Goal: Information Seeking & Learning: Learn about a topic

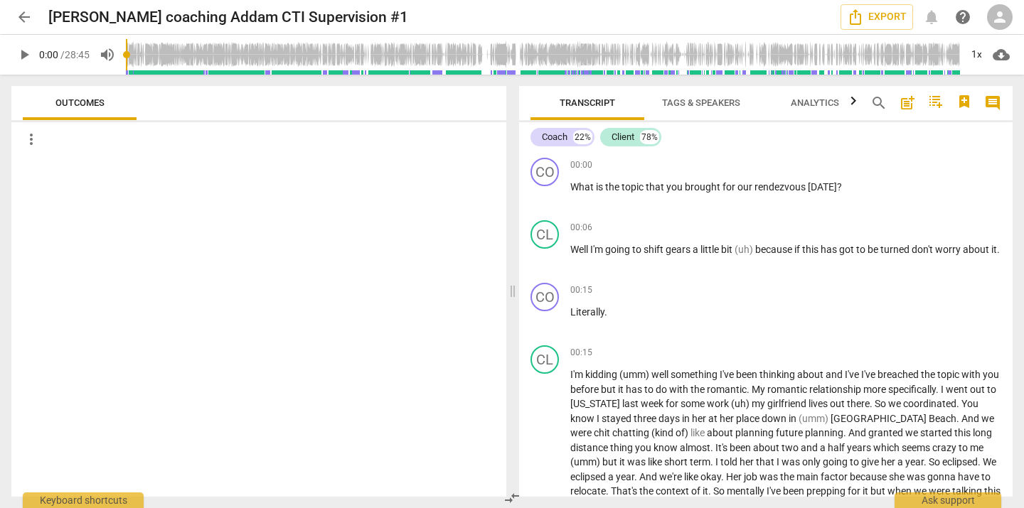
click at [712, 103] on span "Tags & Speakers" at bounding box center [701, 102] width 78 height 11
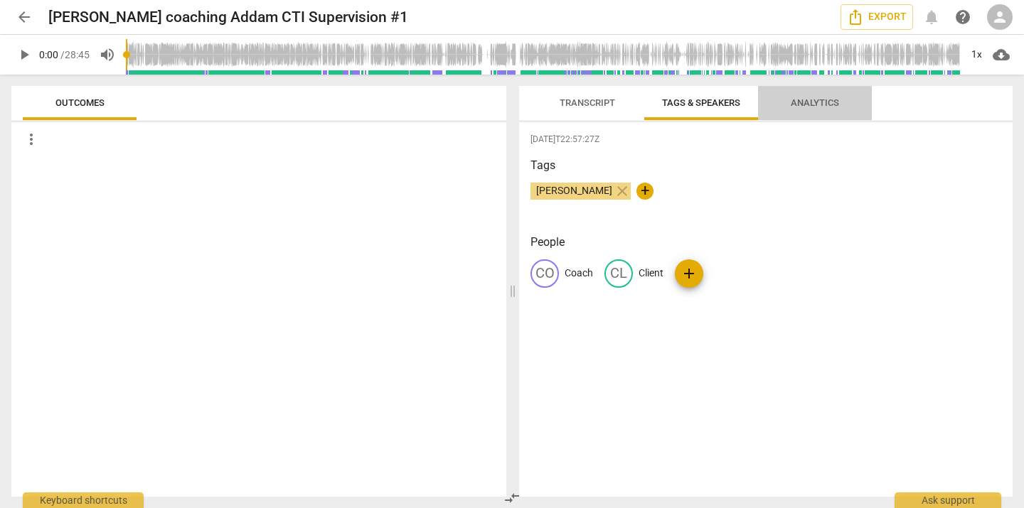
click at [806, 103] on span "Analytics" at bounding box center [815, 102] width 48 height 11
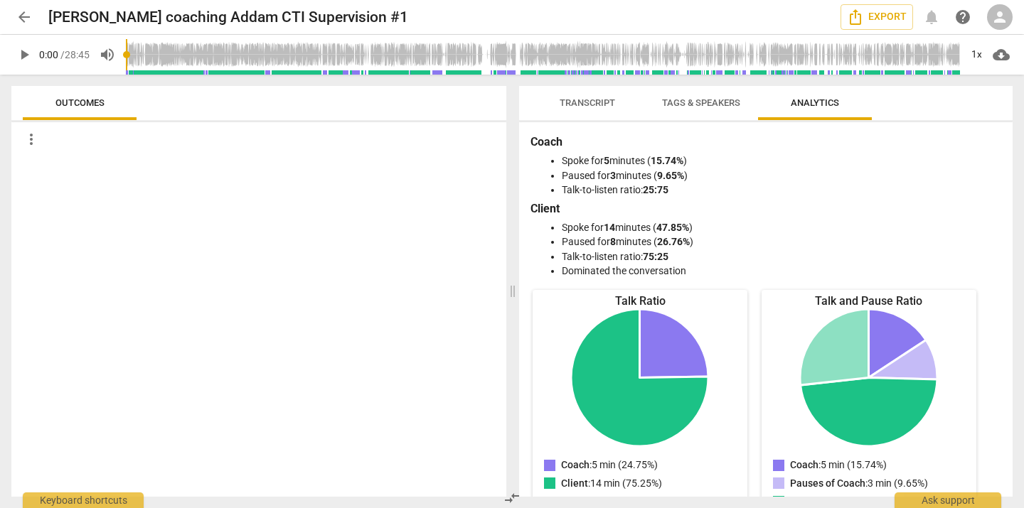
click at [582, 100] on span "Transcript" at bounding box center [587, 102] width 55 height 11
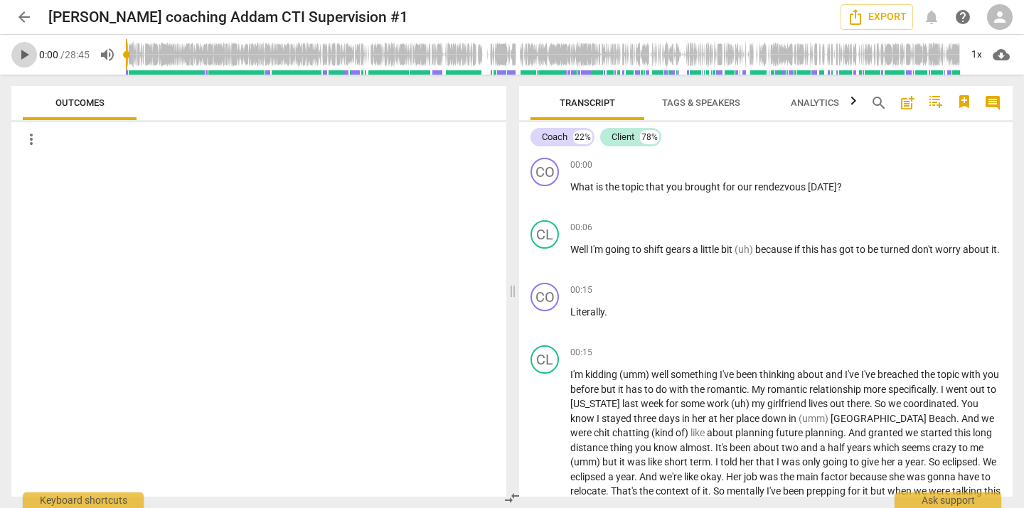
click at [21, 58] on span "play_arrow" at bounding box center [24, 54] width 17 height 17
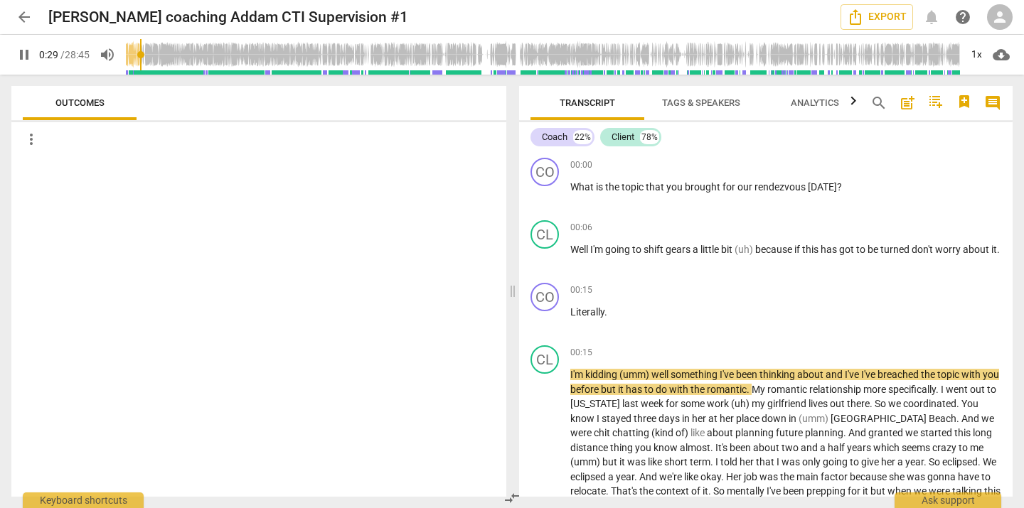
click at [19, 57] on span "pause" at bounding box center [24, 54] width 17 height 17
type input "30"
click at [32, 141] on span "more_vert" at bounding box center [31, 139] width 17 height 17
click at [274, 353] on div at bounding box center [512, 254] width 1024 height 508
click at [87, 104] on span "Outcomes" at bounding box center [79, 102] width 49 height 11
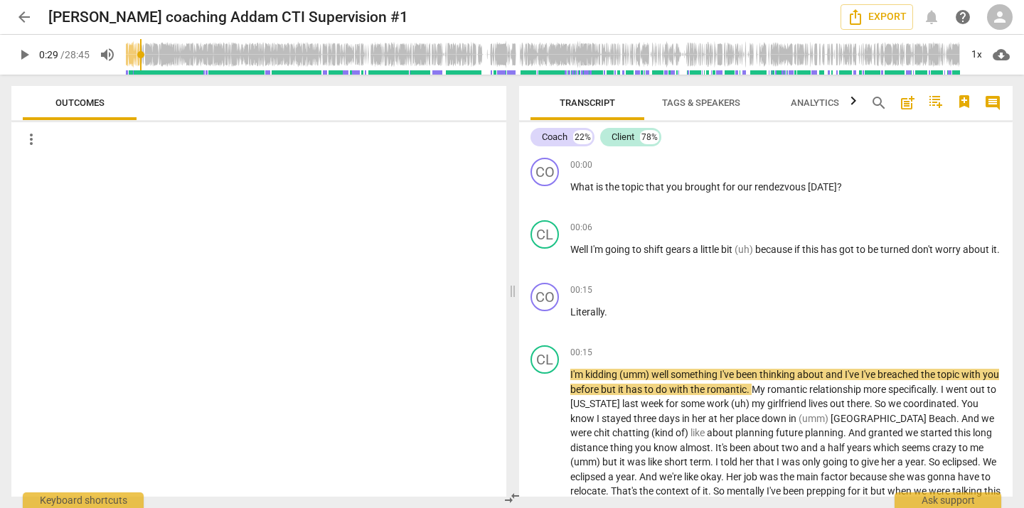
click at [48, 138] on div "more_vert" at bounding box center [265, 139] width 484 height 23
click at [76, 288] on div at bounding box center [258, 326] width 495 height 341
click at [855, 103] on icon "button" at bounding box center [853, 100] width 5 height 9
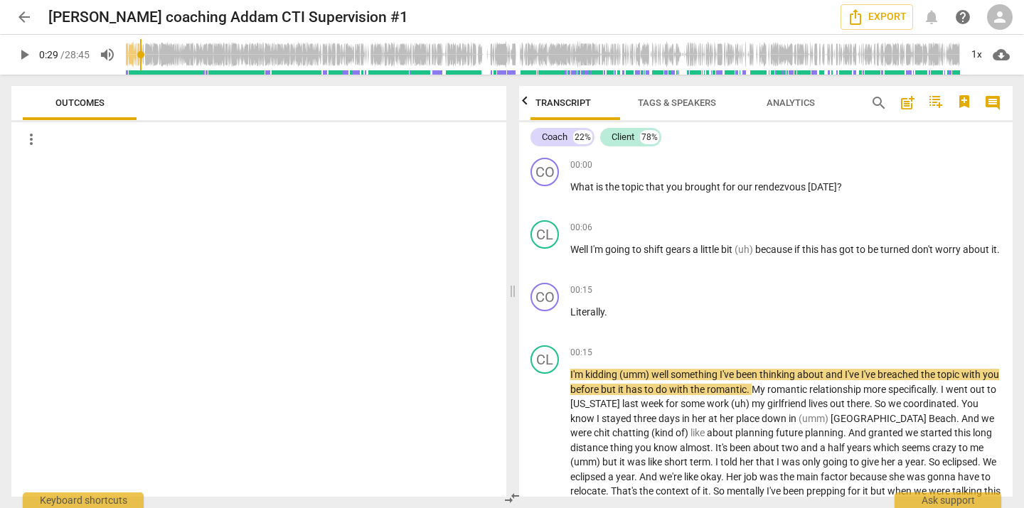
click at [523, 104] on icon "button" at bounding box center [524, 100] width 17 height 17
click at [908, 108] on span "post_add" at bounding box center [907, 103] width 17 height 17
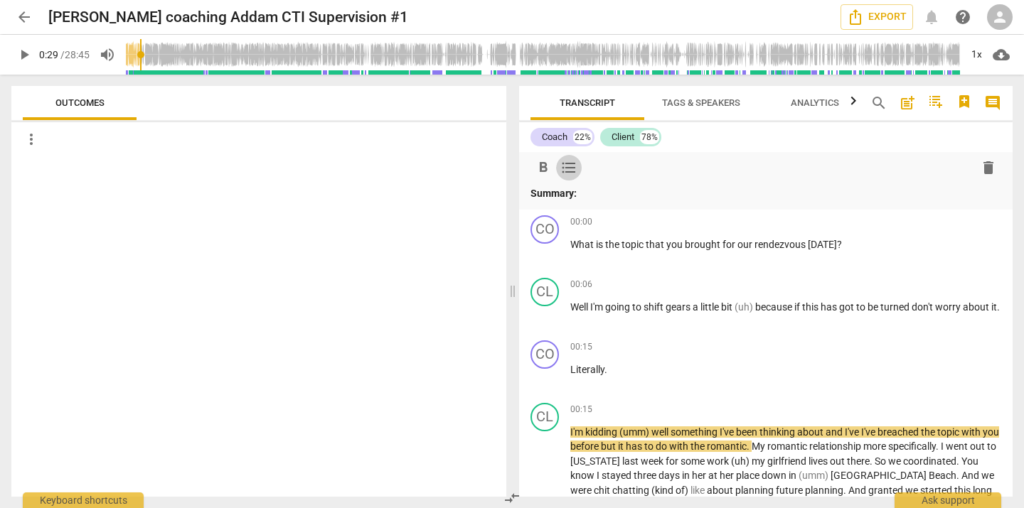
click at [570, 170] on span "format_list_bulleted" at bounding box center [568, 167] width 17 height 17
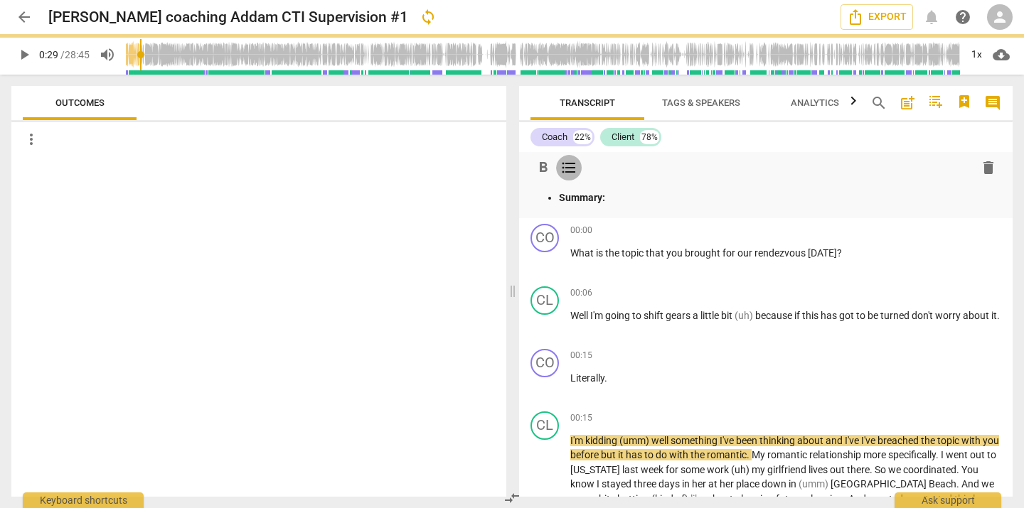
click at [567, 169] on span "format_list_bulleted" at bounding box center [568, 167] width 17 height 17
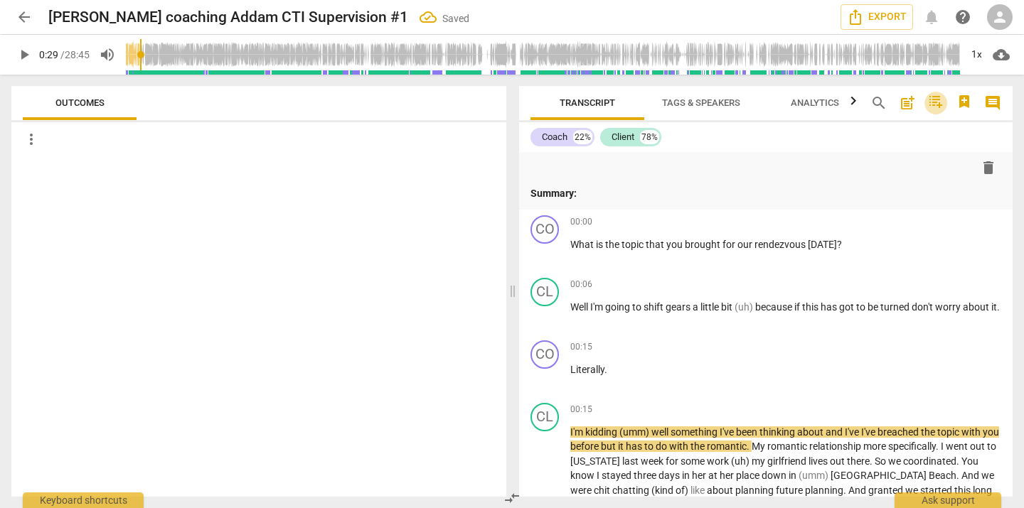
click at [934, 103] on icon "button" at bounding box center [934, 101] width 11 height 4
click at [974, 96] on div at bounding box center [512, 254] width 1024 height 508
click at [965, 105] on icon "button" at bounding box center [964, 101] width 10 height 13
click at [974, 86] on div at bounding box center [512, 254] width 1024 height 508
click at [993, 101] on span "comment" at bounding box center [992, 103] width 17 height 17
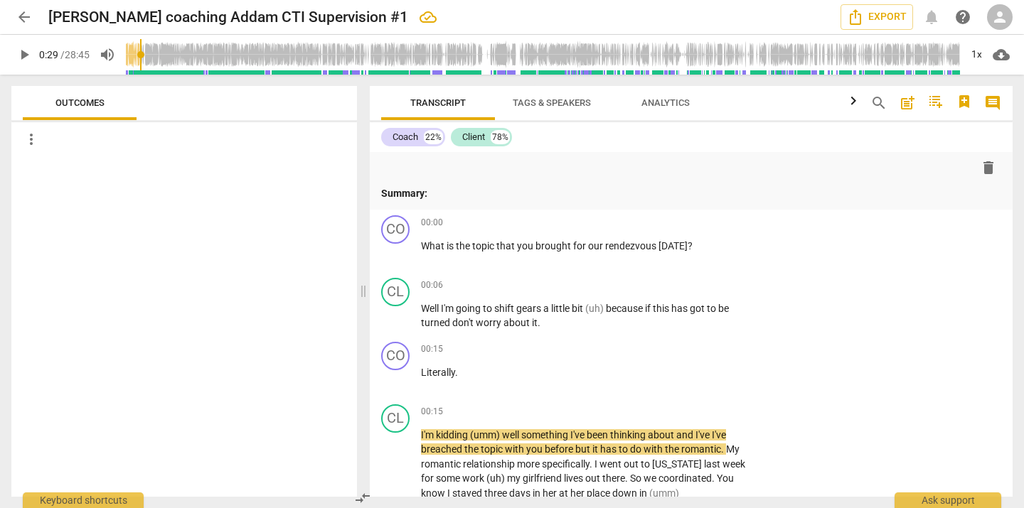
click at [995, 102] on span "comment" at bounding box center [992, 103] width 17 height 17
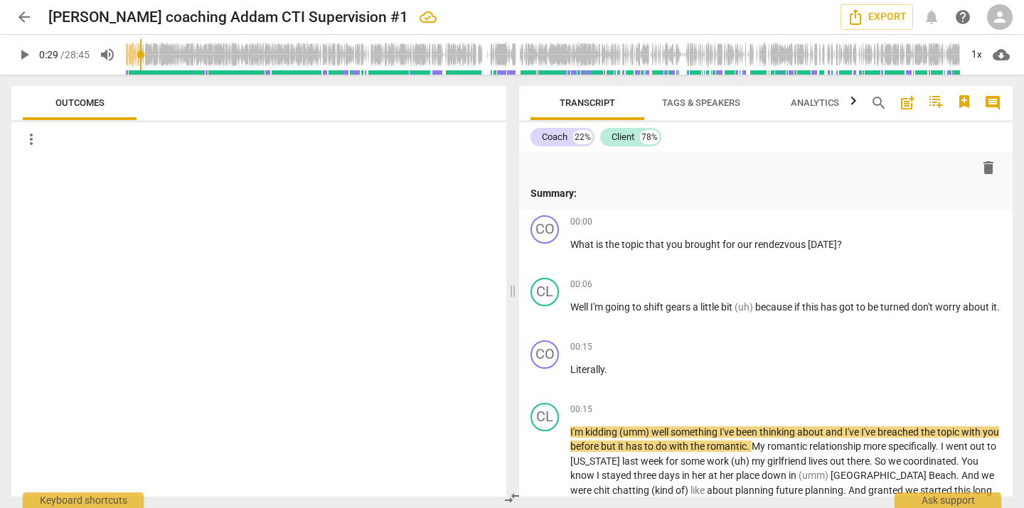
click at [995, 102] on span "comment" at bounding box center [992, 103] width 17 height 17
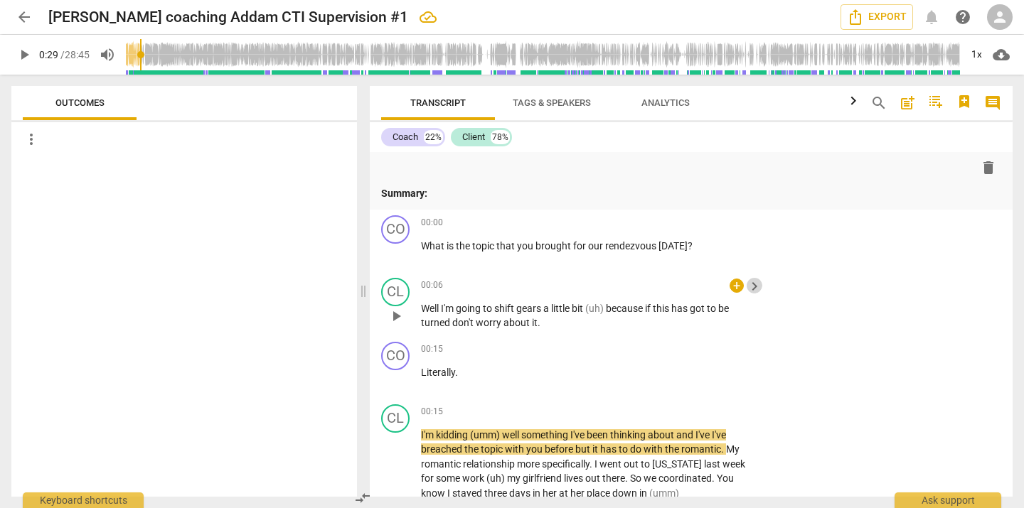
click at [754, 287] on span "keyboard_arrow_right" at bounding box center [754, 286] width 17 height 17
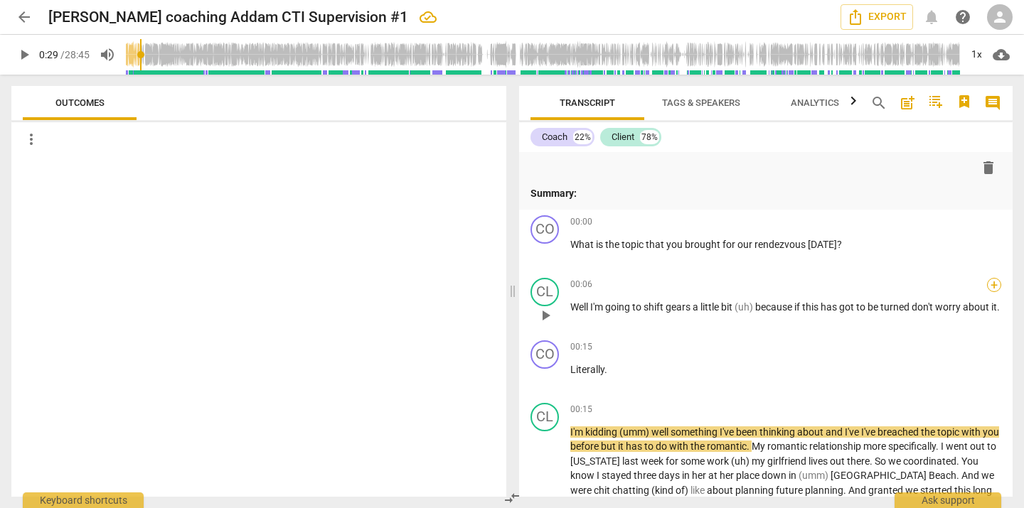
click at [992, 284] on div "+" at bounding box center [994, 285] width 14 height 14
click at [989, 287] on div at bounding box center [987, 284] width 11 height 11
drag, startPoint x: 995, startPoint y: 104, endPoint x: 978, endPoint y: 144, distance: 43.7
click at [995, 104] on div at bounding box center [512, 254] width 1024 height 508
click at [996, 102] on span "comment" at bounding box center [992, 103] width 17 height 17
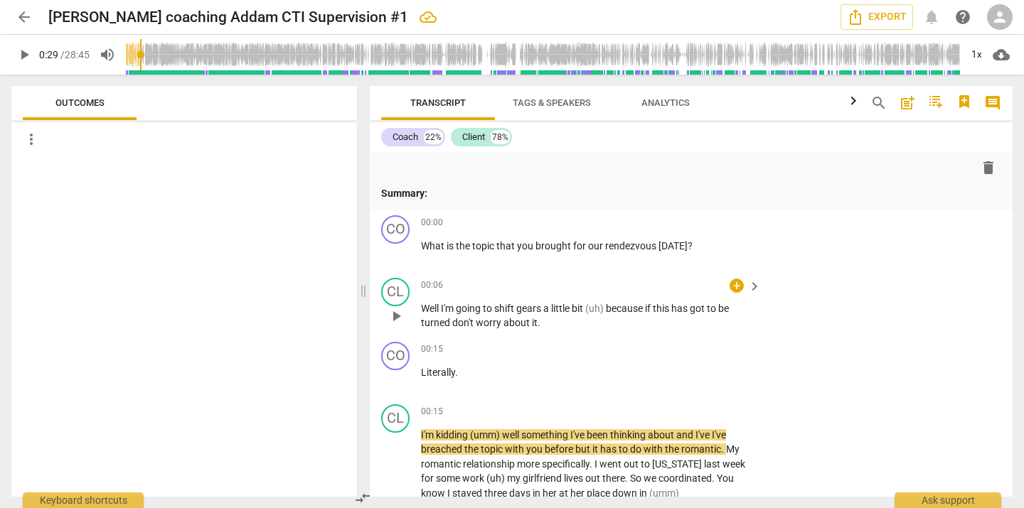
click at [754, 286] on span "keyboard_arrow_right" at bounding box center [754, 286] width 17 height 17
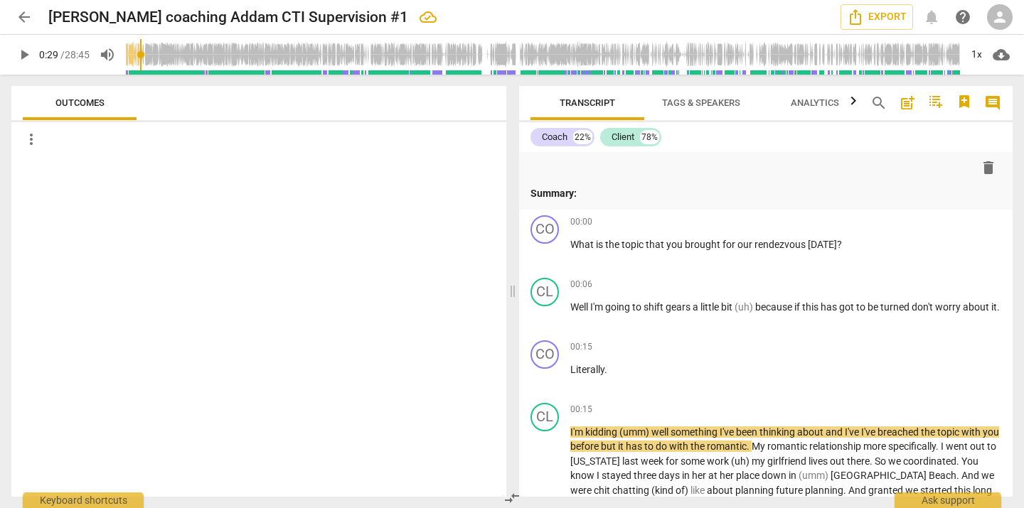
click at [1005, 23] on span "person" at bounding box center [999, 17] width 17 height 17
click at [439, 252] on div at bounding box center [512, 254] width 1024 height 508
click at [21, 20] on span "arrow_back" at bounding box center [24, 17] width 17 height 17
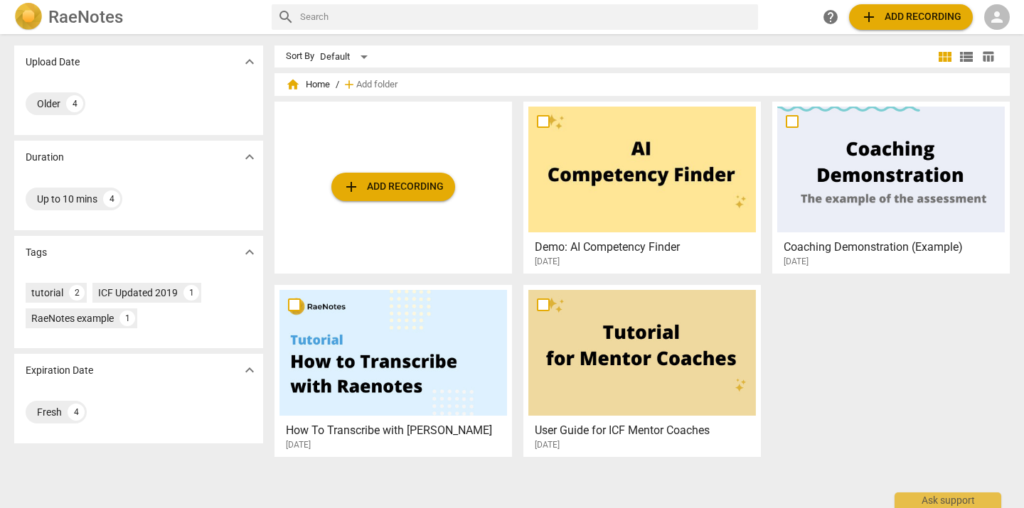
click at [55, 18] on h2 "RaeNotes" at bounding box center [85, 17] width 75 height 20
click at [69, 18] on h2 "RaeNotes" at bounding box center [85, 17] width 75 height 20
click at [99, 17] on h2 "RaeNotes" at bounding box center [85, 17] width 75 height 20
